Goal: Task Accomplishment & Management: Use online tool/utility

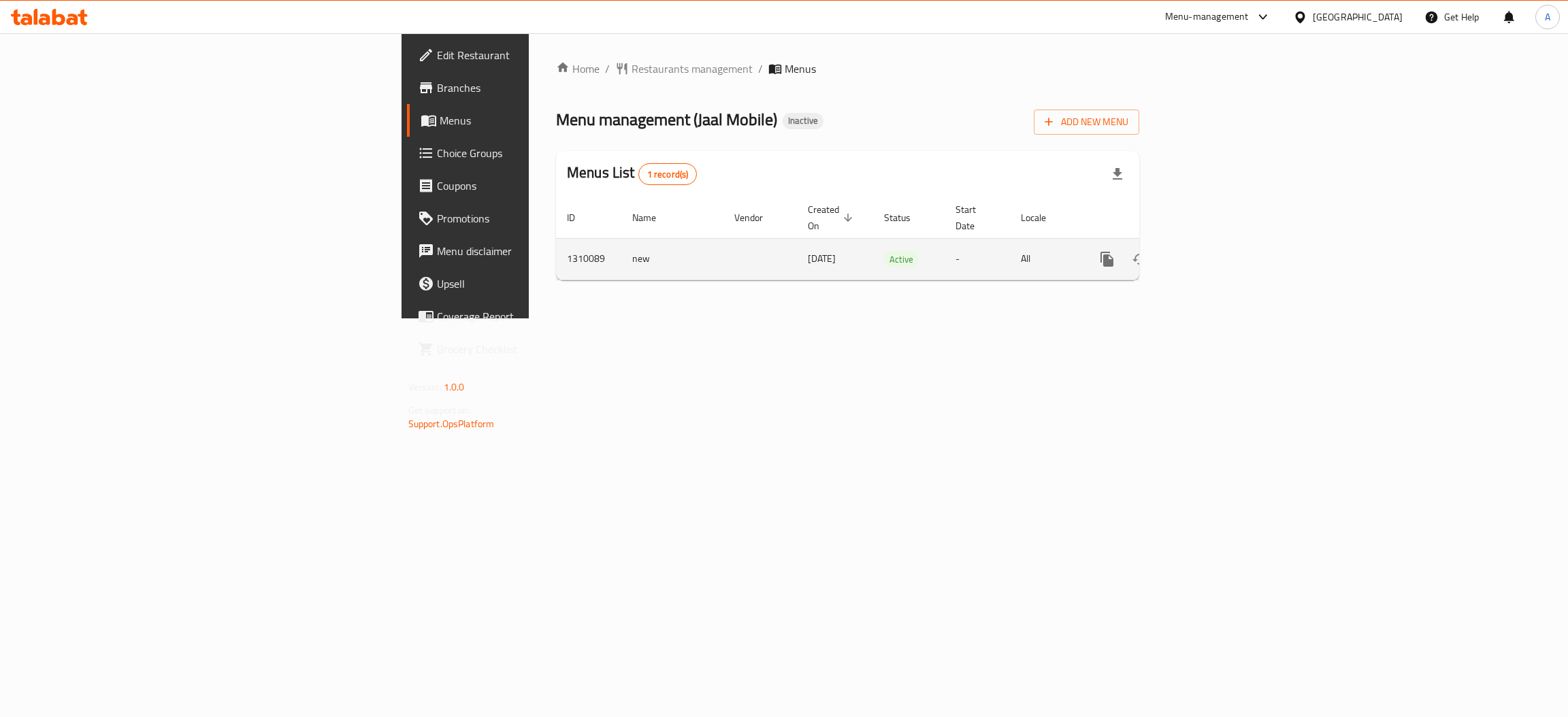
click at [1211, 253] on icon "enhanced table" at bounding box center [1205, 258] width 12 height 12
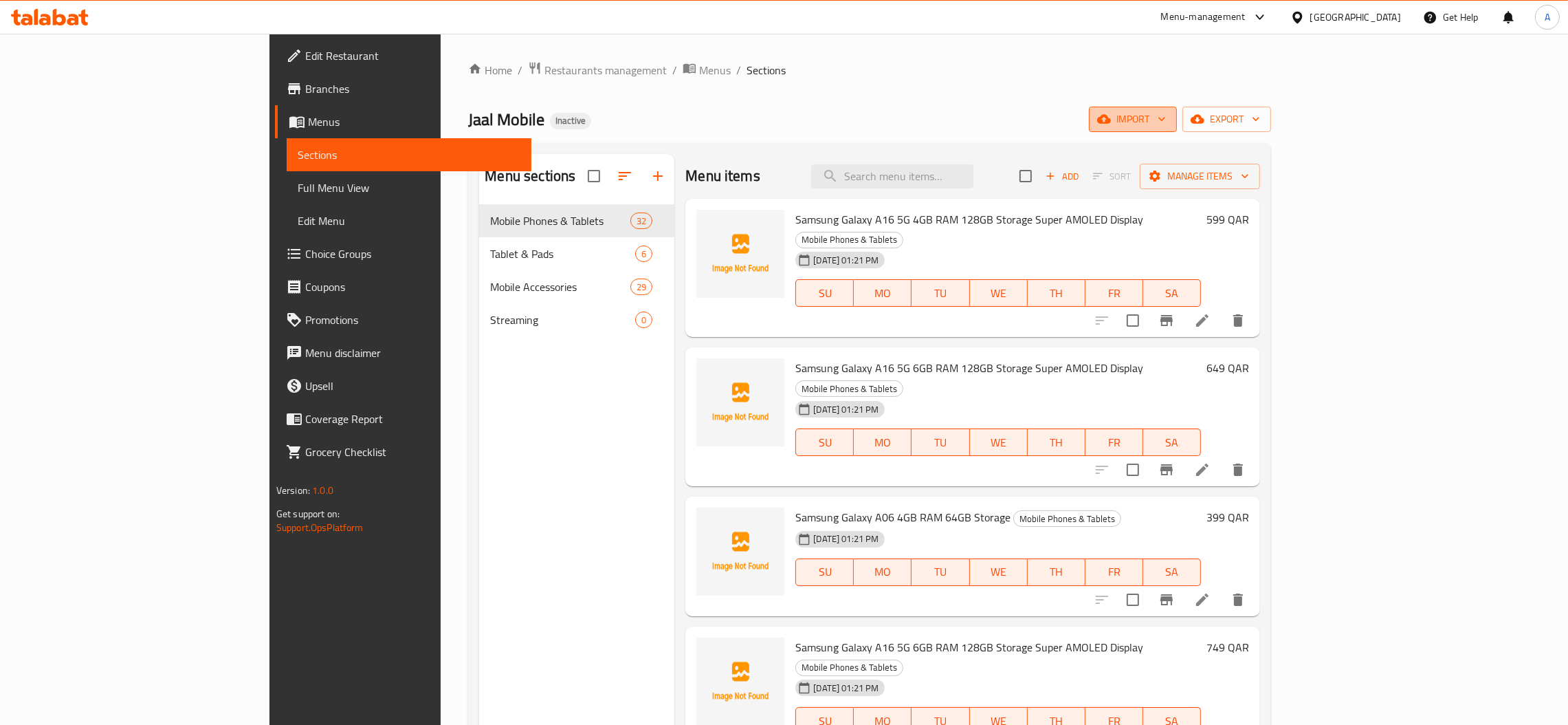
click at [1166, 119] on span "import" at bounding box center [1133, 119] width 66 height 17
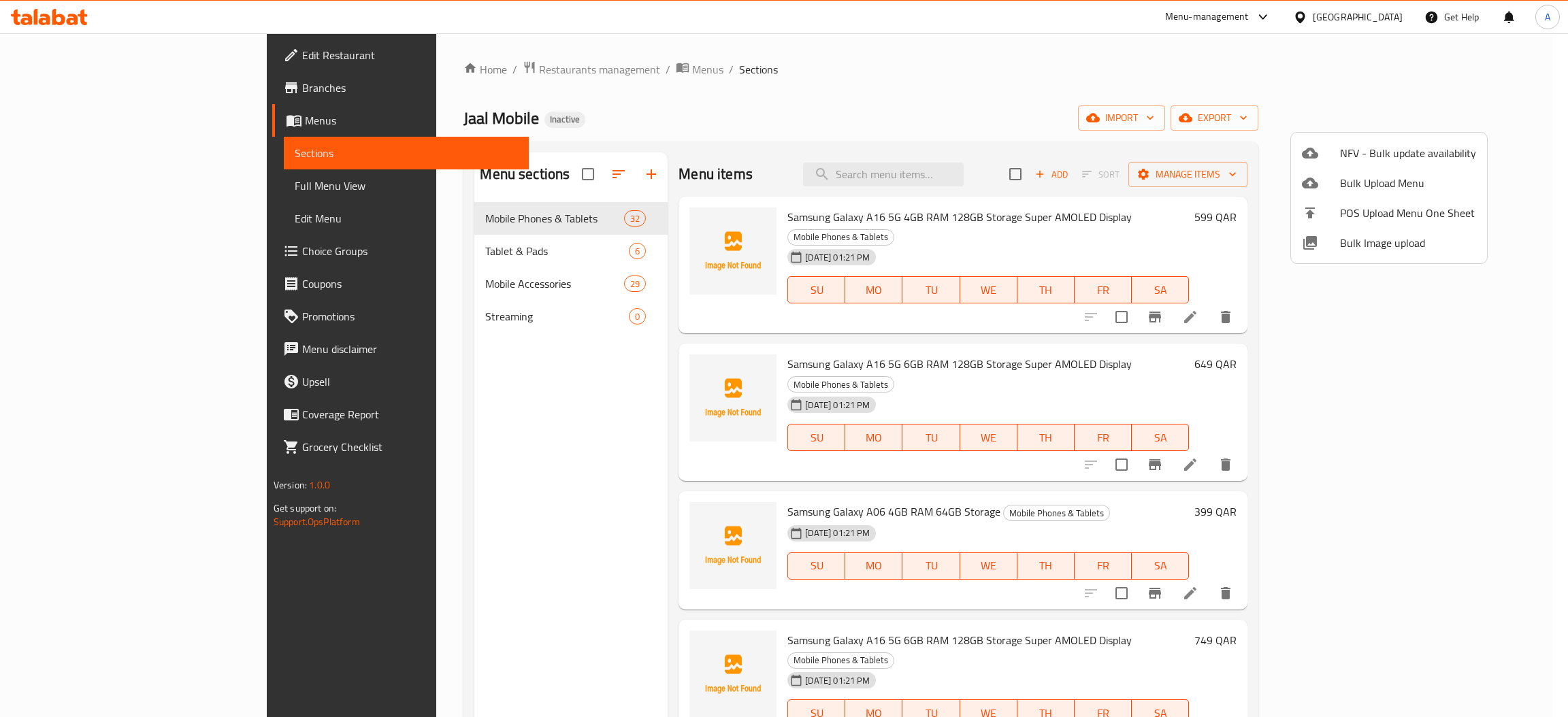
click at [1044, 101] on div at bounding box center [784, 358] width 1568 height 717
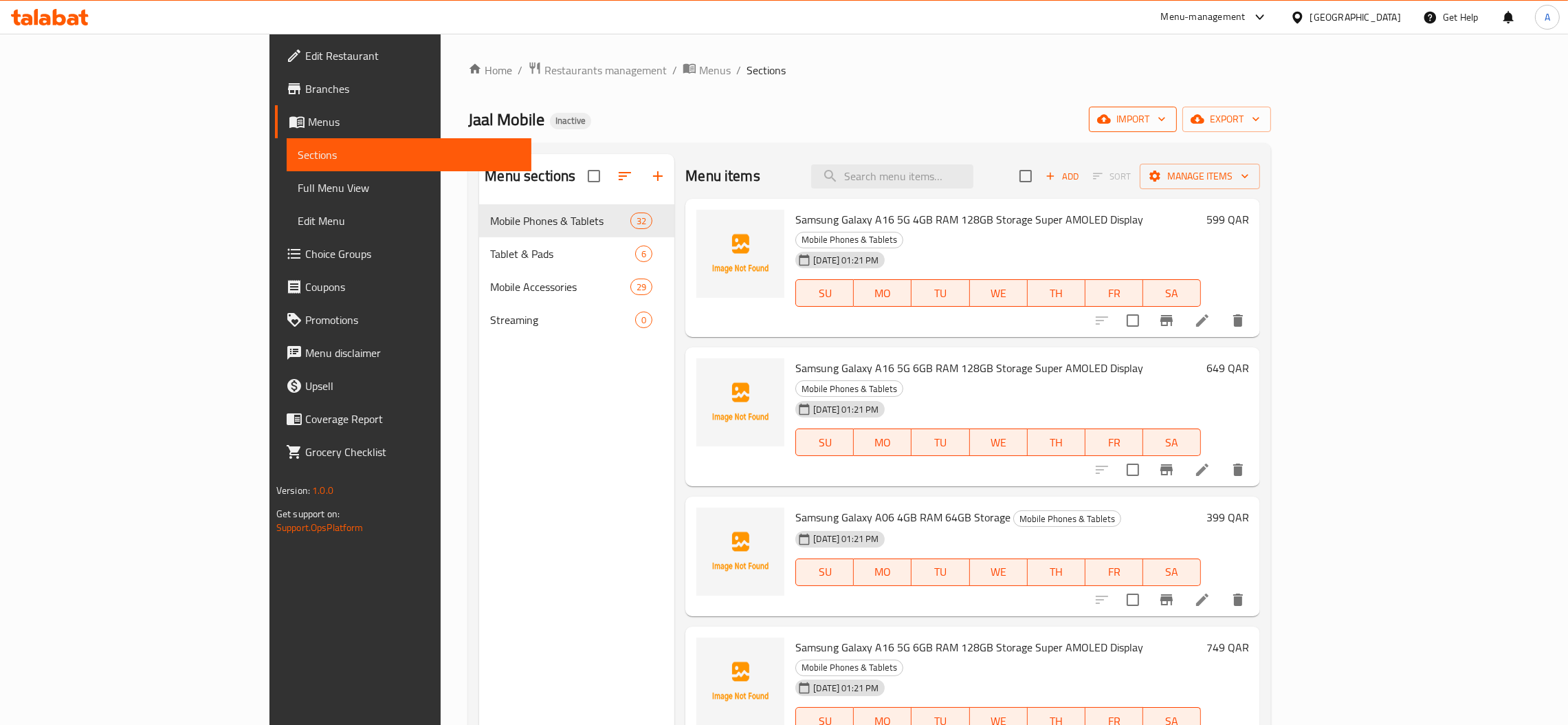
click at [1166, 127] on span "import" at bounding box center [1133, 119] width 66 height 17
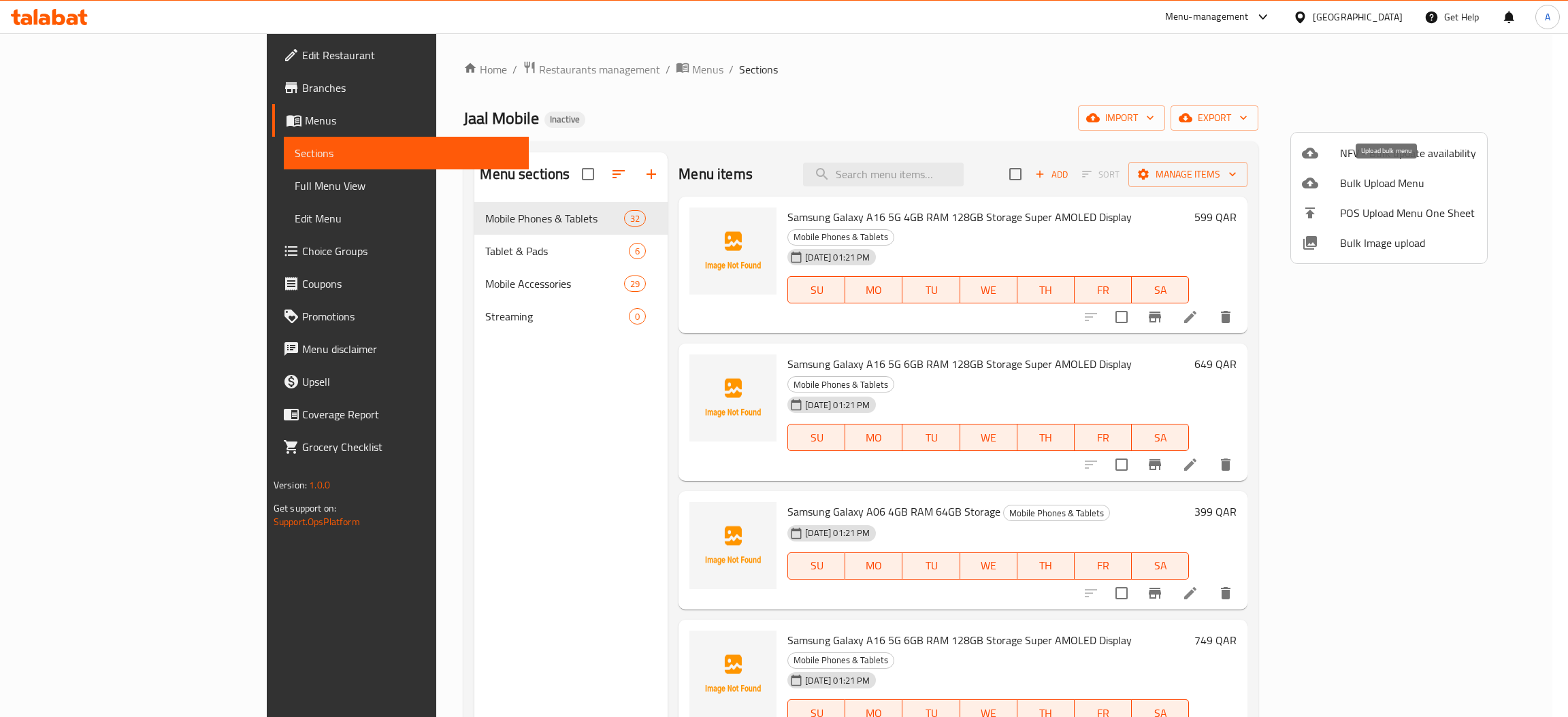
click at [1358, 176] on span "Bulk Upload Menu" at bounding box center [1407, 183] width 136 height 17
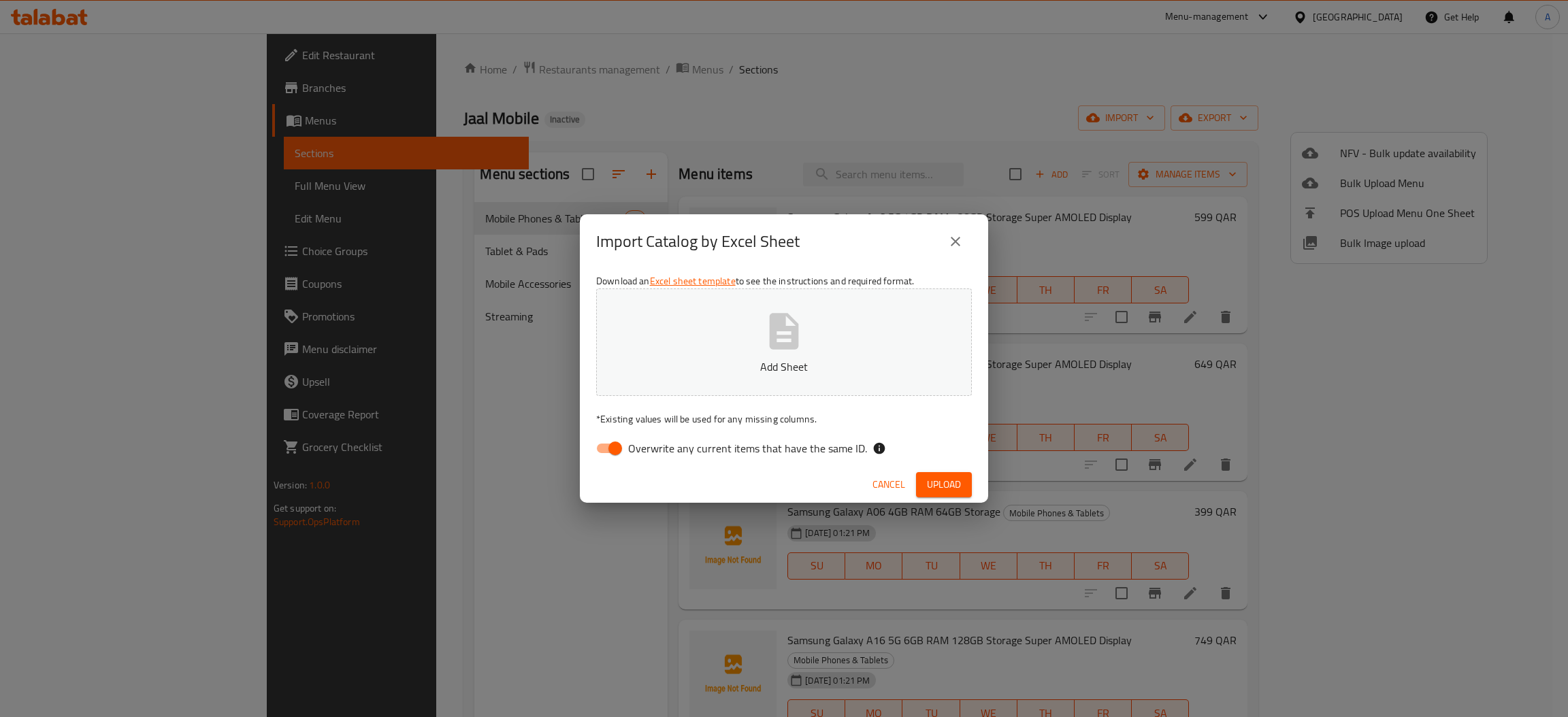
click at [635, 456] on span "Overwrite any current items that have the same ID." at bounding box center [748, 448] width 239 height 17
click at [635, 457] on input "Overwrite any current items that have the same ID." at bounding box center [615, 448] width 78 height 26
checkbox input "false"
click at [730, 347] on button "Add Sheet" at bounding box center [784, 342] width 376 height 107
click at [942, 484] on span "Upload" at bounding box center [944, 484] width 34 height 17
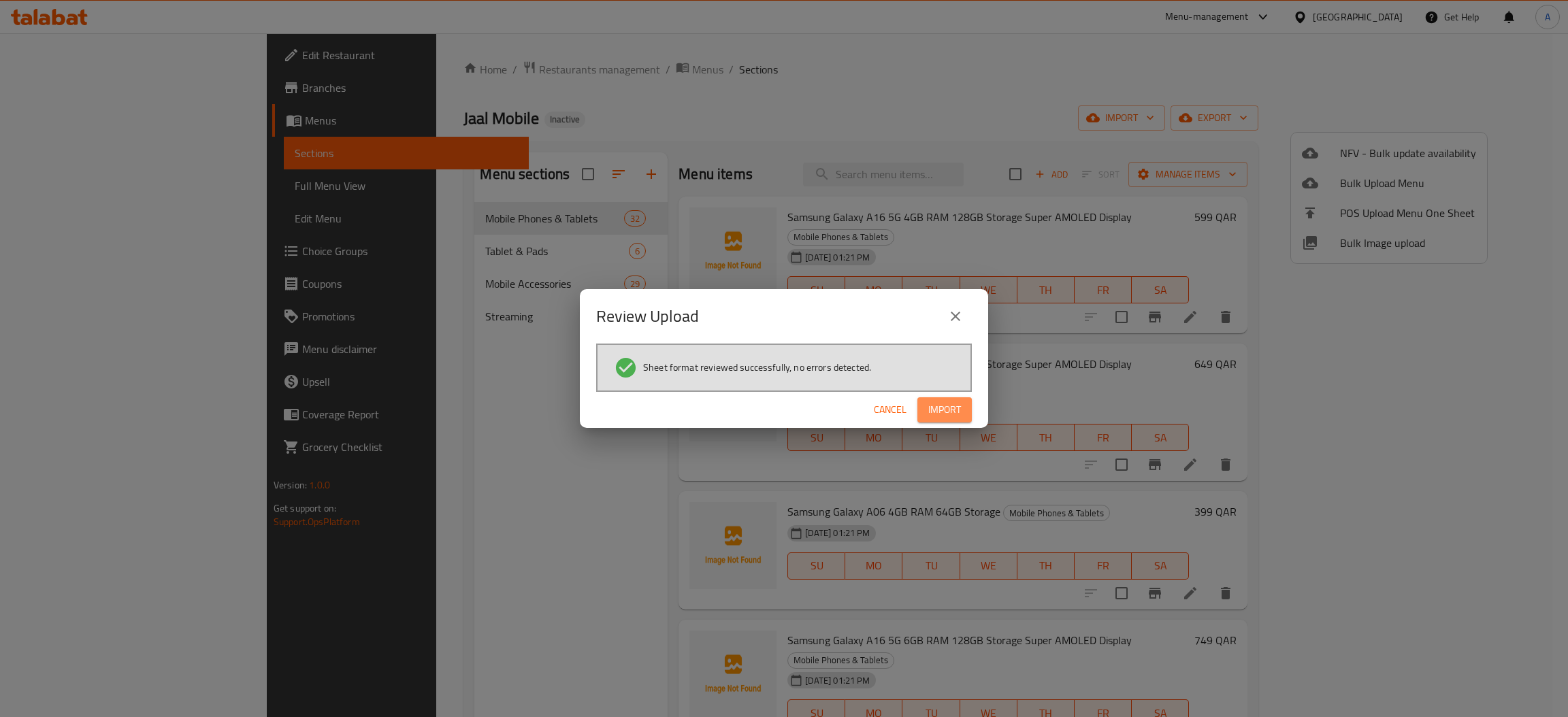
click at [957, 411] on span "Import" at bounding box center [944, 410] width 32 height 17
